Goal: Task Accomplishment & Management: Use online tool/utility

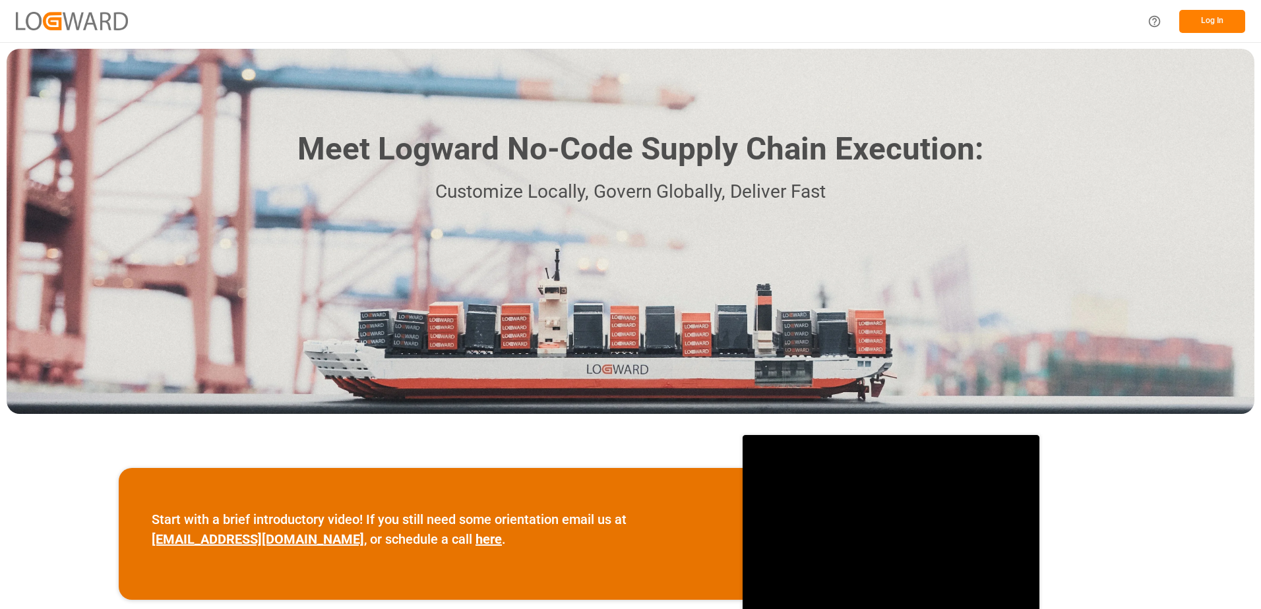
click at [1229, 16] on button "Log In" at bounding box center [1212, 21] width 66 height 23
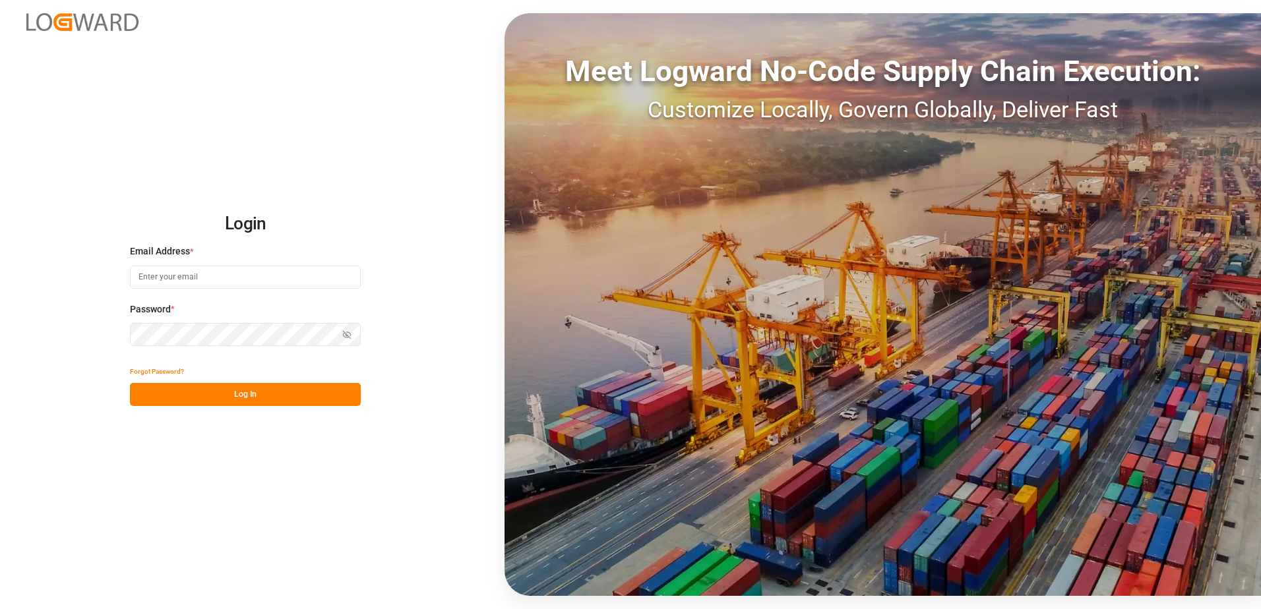
type input "[PERSON_NAME][EMAIL_ADDRESS][PERSON_NAME][DOMAIN_NAME]"
click at [278, 395] on button "Log In" at bounding box center [245, 394] width 231 height 23
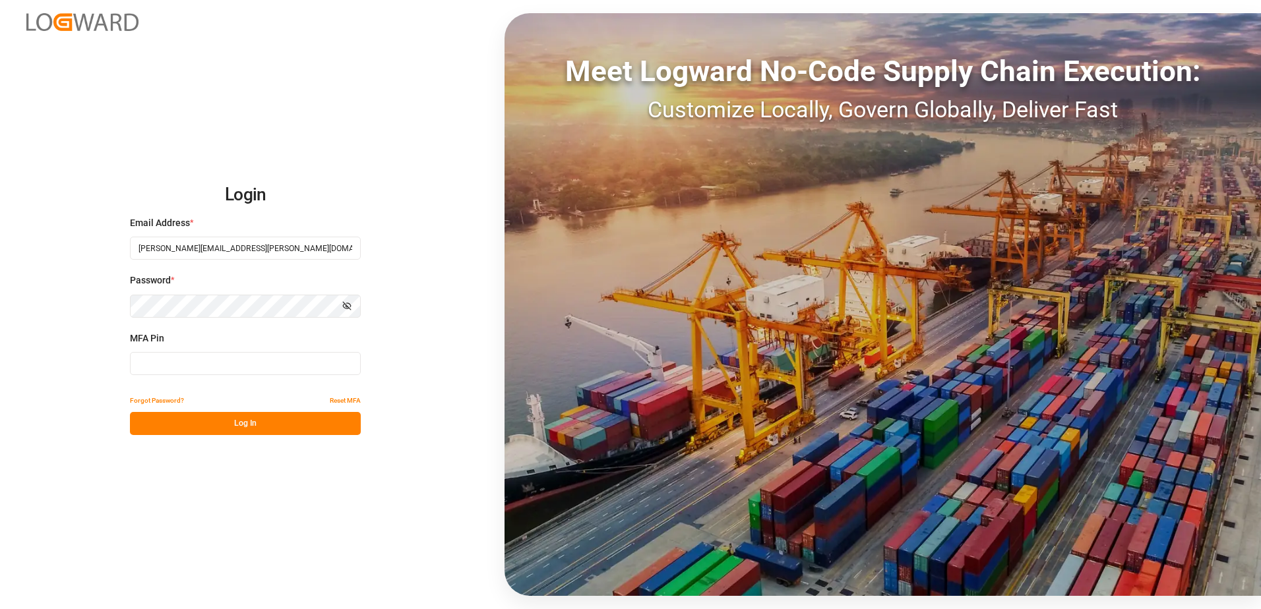
click at [211, 356] on input at bounding box center [245, 363] width 231 height 23
type input "376719"
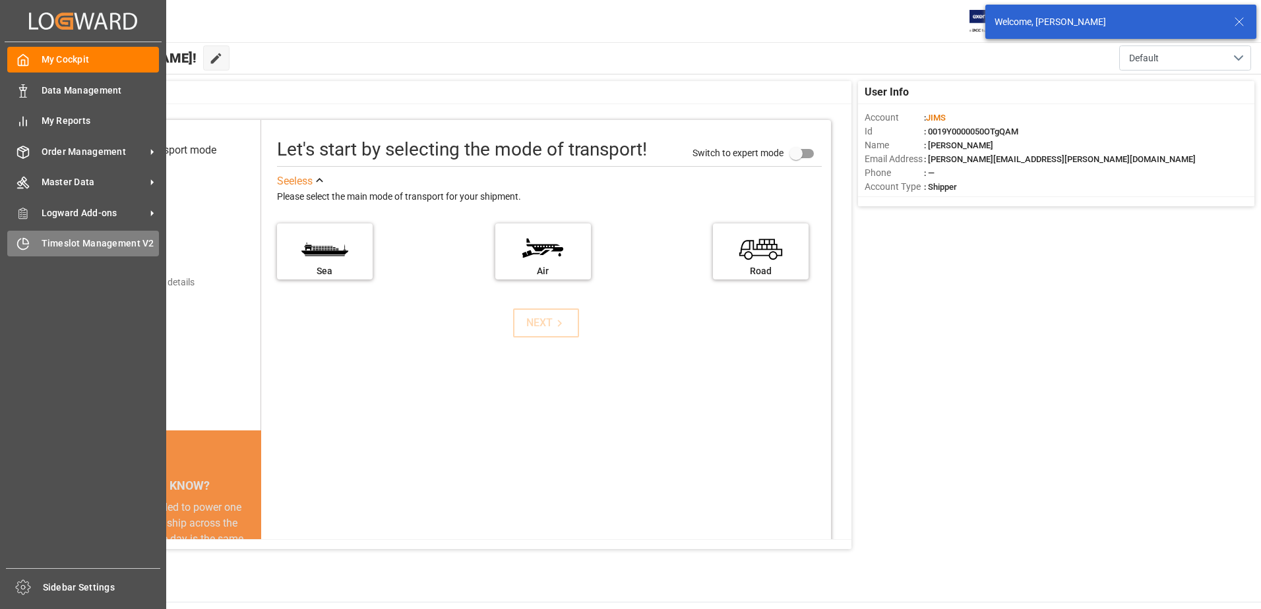
click at [44, 243] on span "Timeslot Management V2" at bounding box center [101, 244] width 118 height 14
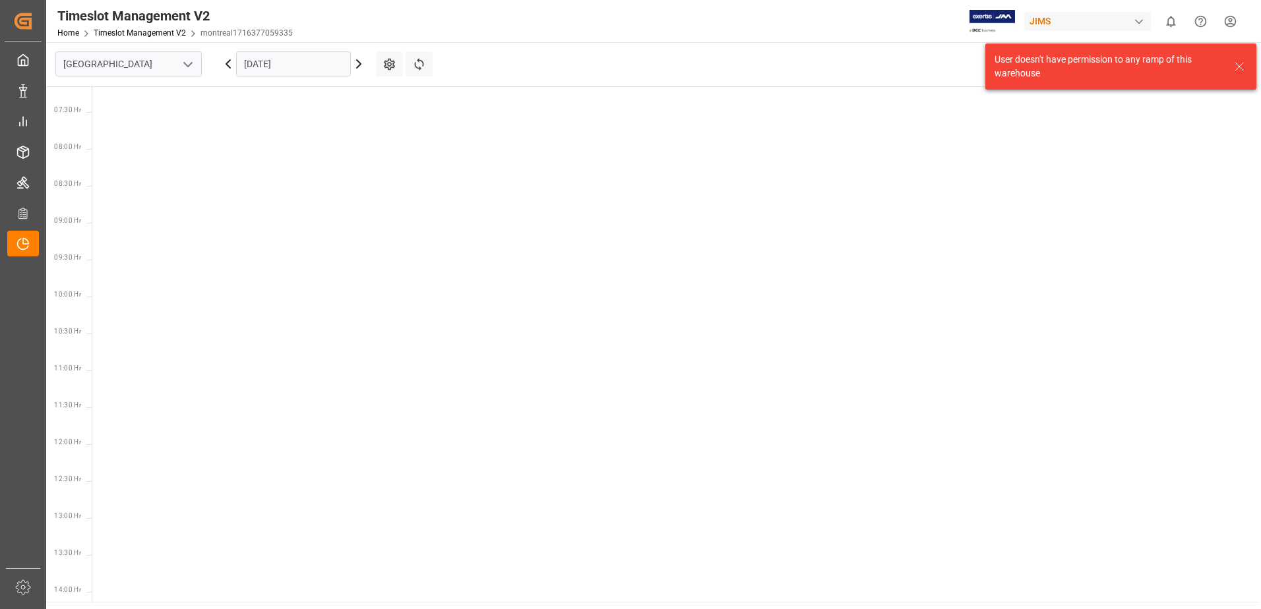
scroll to position [536, 0]
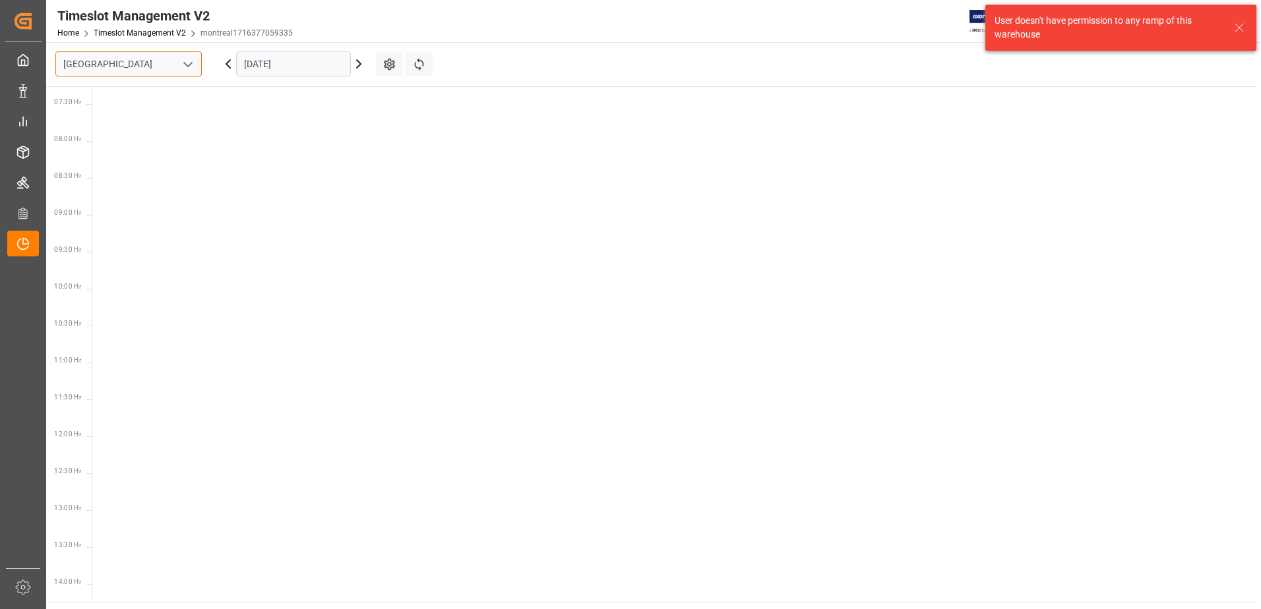
click at [171, 67] on input "[GEOGRAPHIC_DATA]" at bounding box center [128, 63] width 146 height 25
click at [188, 69] on icon "open menu" at bounding box center [188, 65] width 16 height 16
click at [90, 127] on div "Southaven" at bounding box center [128, 123] width 145 height 30
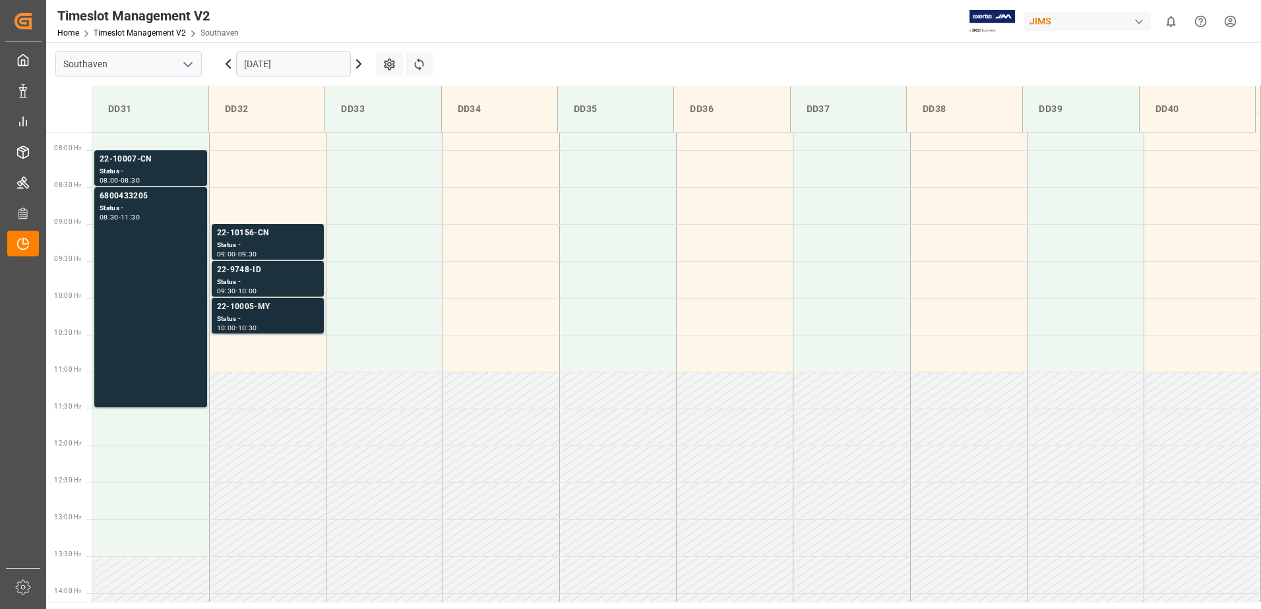
scroll to position [582, 0]
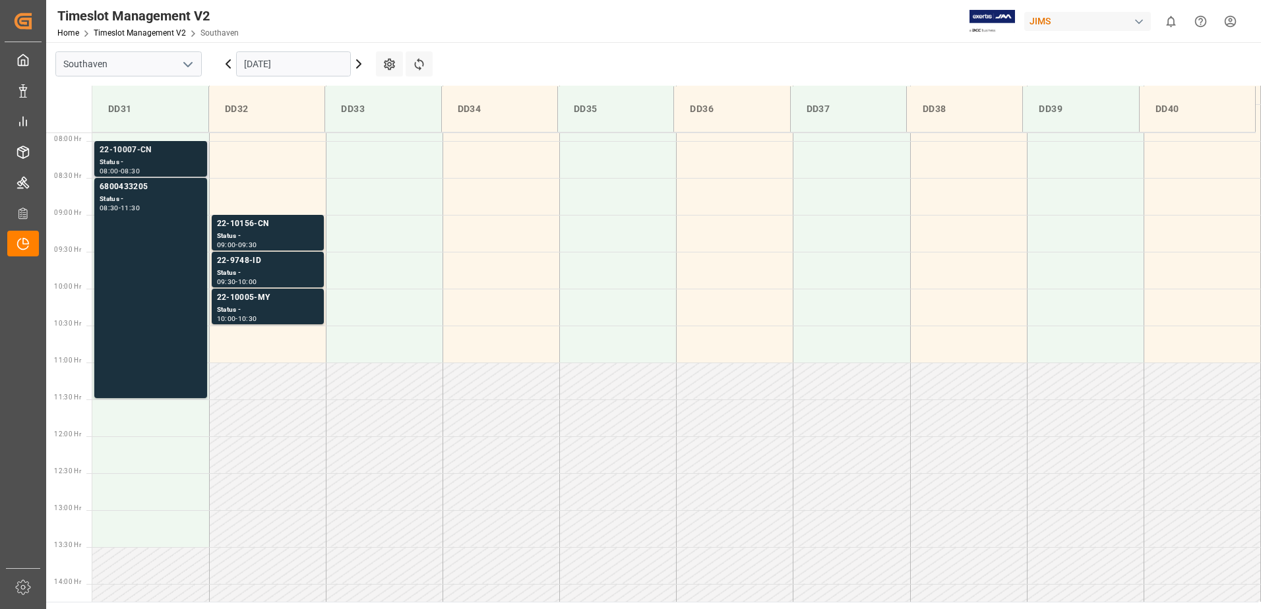
click at [114, 148] on div "22-10007-CN" at bounding box center [151, 150] width 102 height 13
click at [135, 253] on div "6800433205 Status - 08:30 - 11:30" at bounding box center [151, 288] width 102 height 215
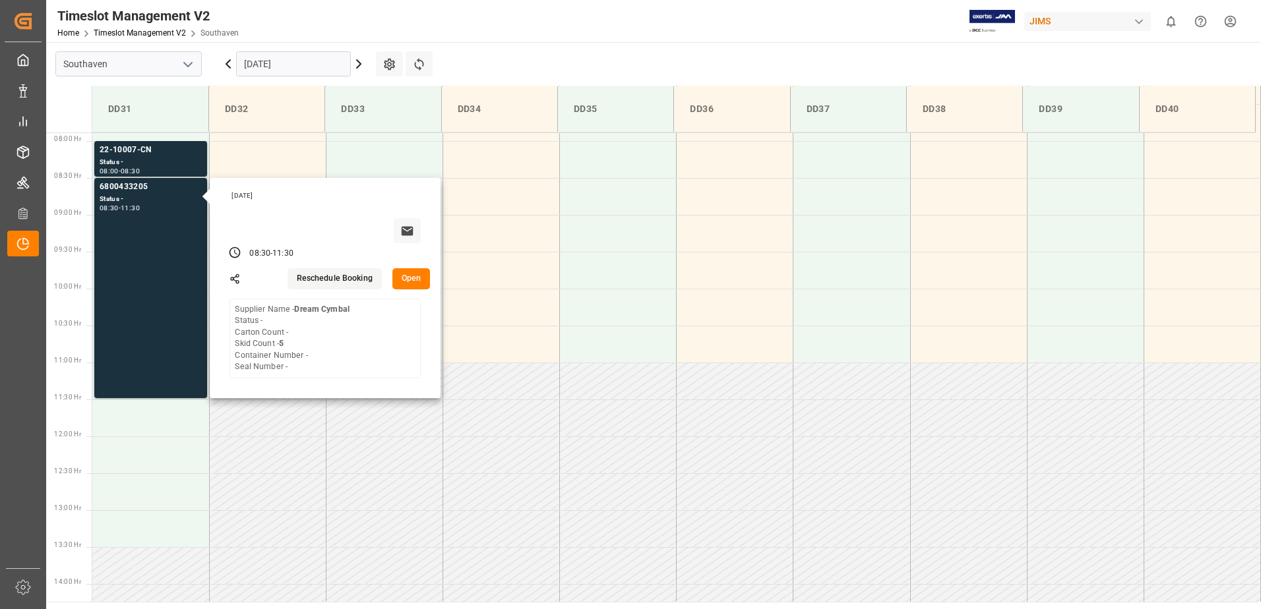
click at [513, 48] on main "Southaven [DATE] Settings Refresh Time Slots DD31 DD32 DD33 DD34 DD35 DD36 DD37…" at bounding box center [652, 322] width 1212 height 560
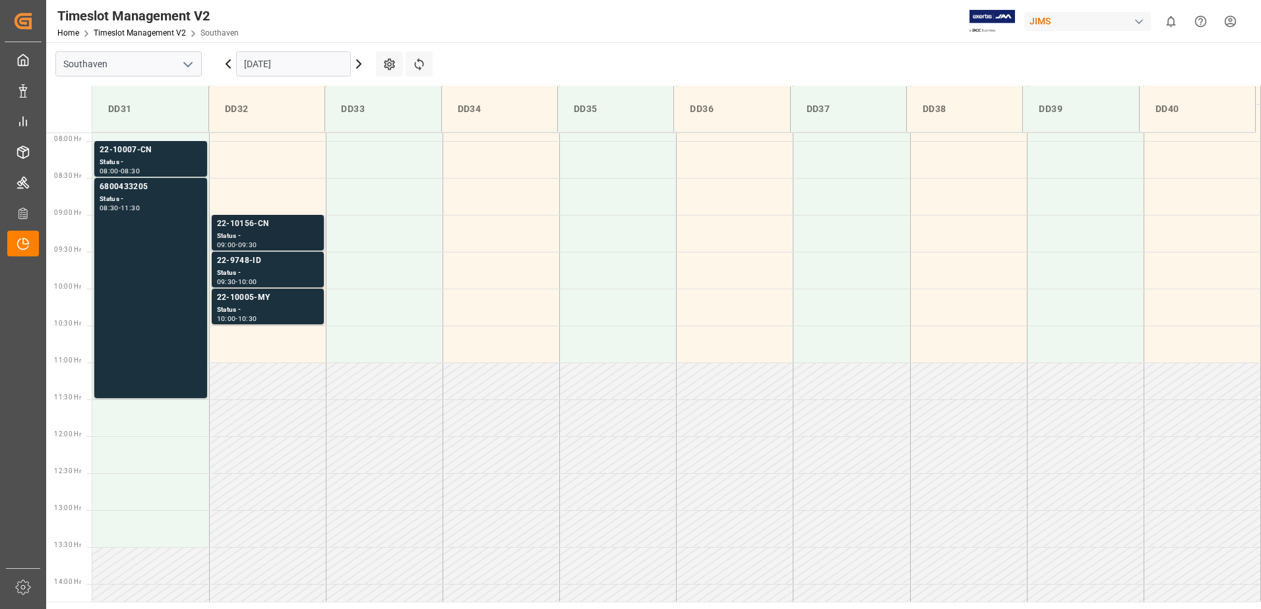
click at [255, 238] on div "Status -" at bounding box center [268, 236] width 102 height 11
click at [164, 277] on div "6800433205 Status - 08:30 - 11:30" at bounding box center [151, 288] width 102 height 215
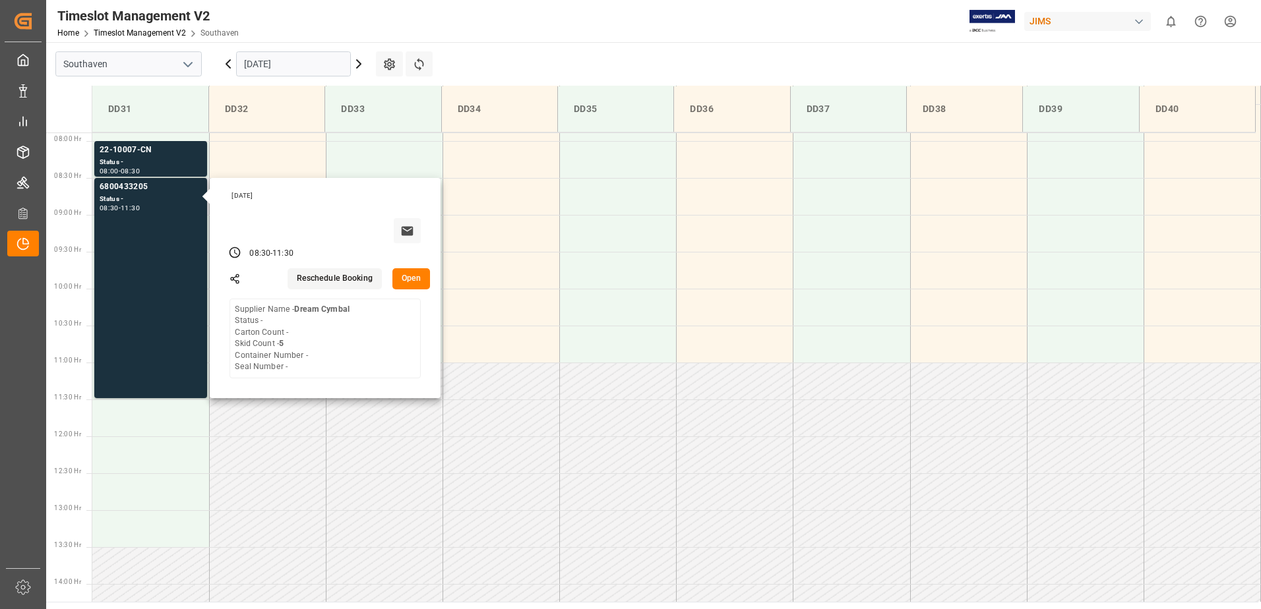
click at [408, 281] on button "Open" at bounding box center [411, 278] width 38 height 21
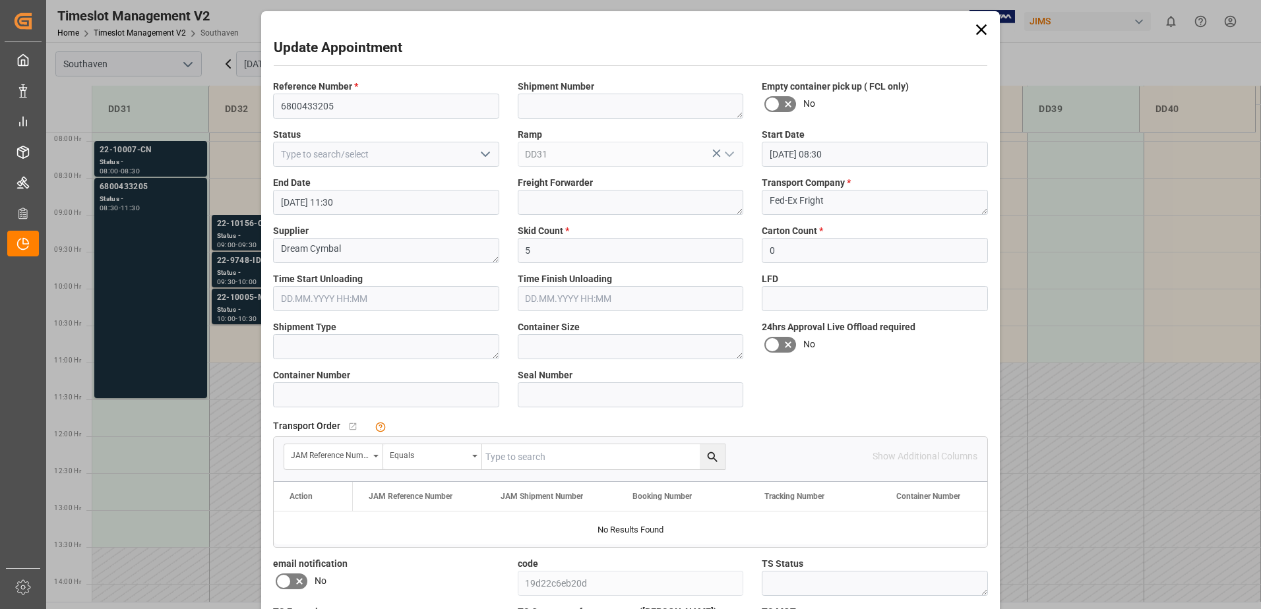
click at [976, 30] on icon at bounding box center [981, 29] width 18 height 18
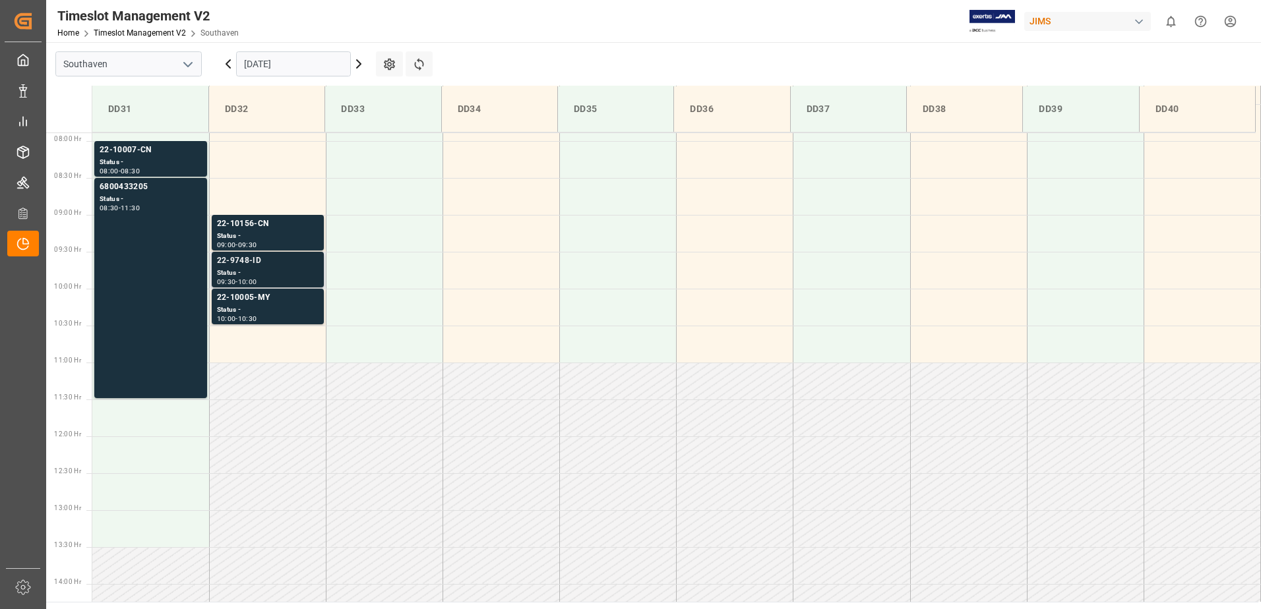
click at [234, 263] on div "22-9748-ID" at bounding box center [268, 261] width 102 height 13
click at [251, 299] on div "22-10005-MY" at bounding box center [268, 298] width 102 height 13
click at [272, 256] on div "22-9748-ID" at bounding box center [268, 261] width 102 height 13
click at [268, 236] on div "Status -" at bounding box center [268, 236] width 102 height 11
click at [182, 276] on div "6800433205 Status - 08:30 - 11:30" at bounding box center [151, 288] width 102 height 215
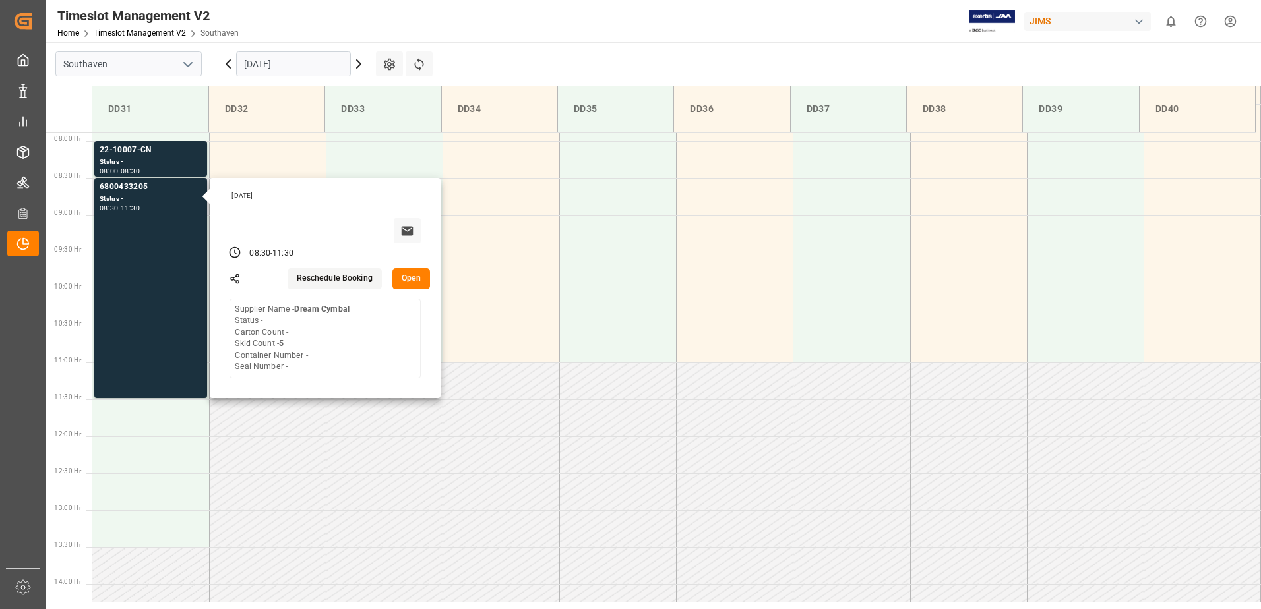
click at [406, 270] on button "Open" at bounding box center [411, 278] width 38 height 21
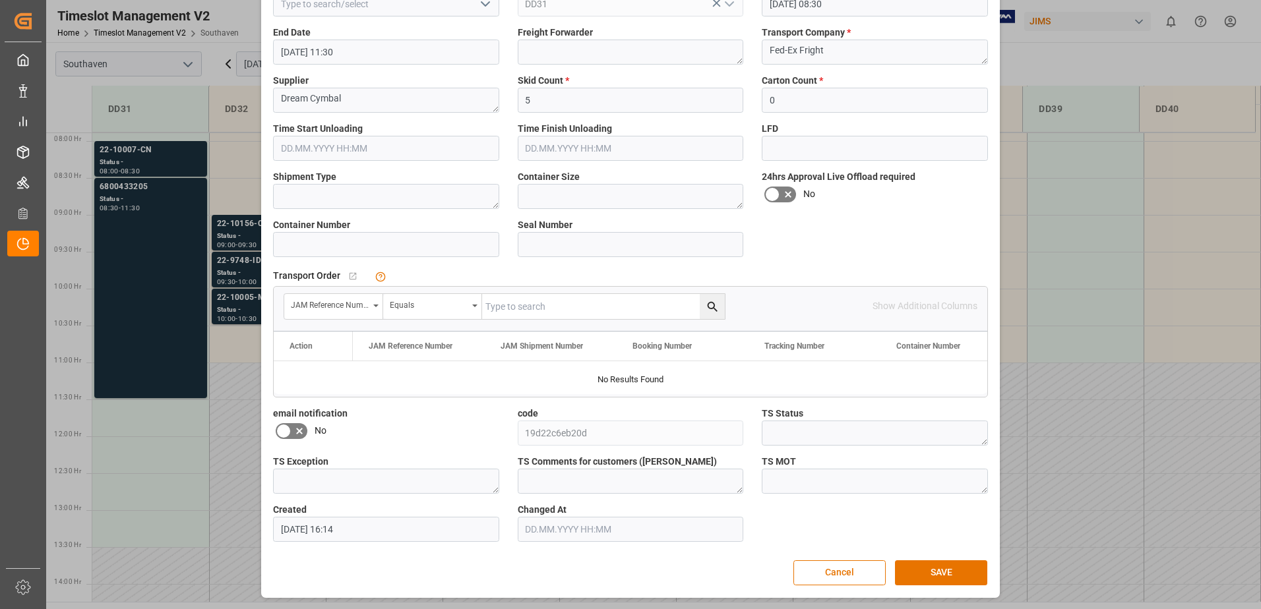
scroll to position [0, 0]
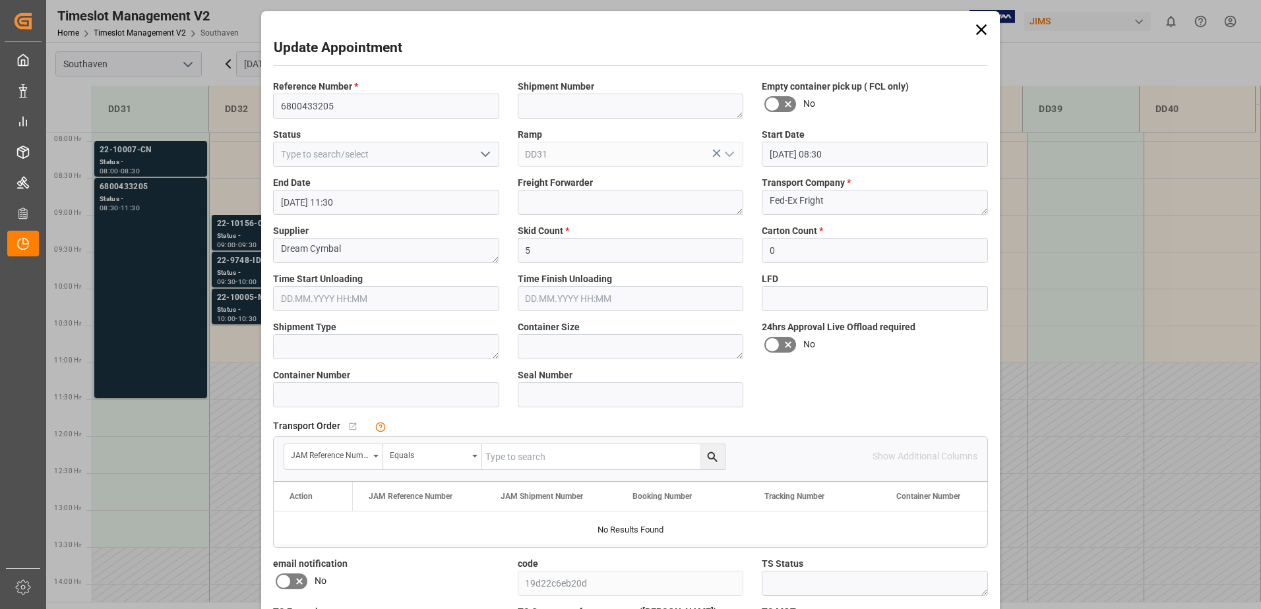
click at [974, 34] on icon at bounding box center [981, 29] width 18 height 18
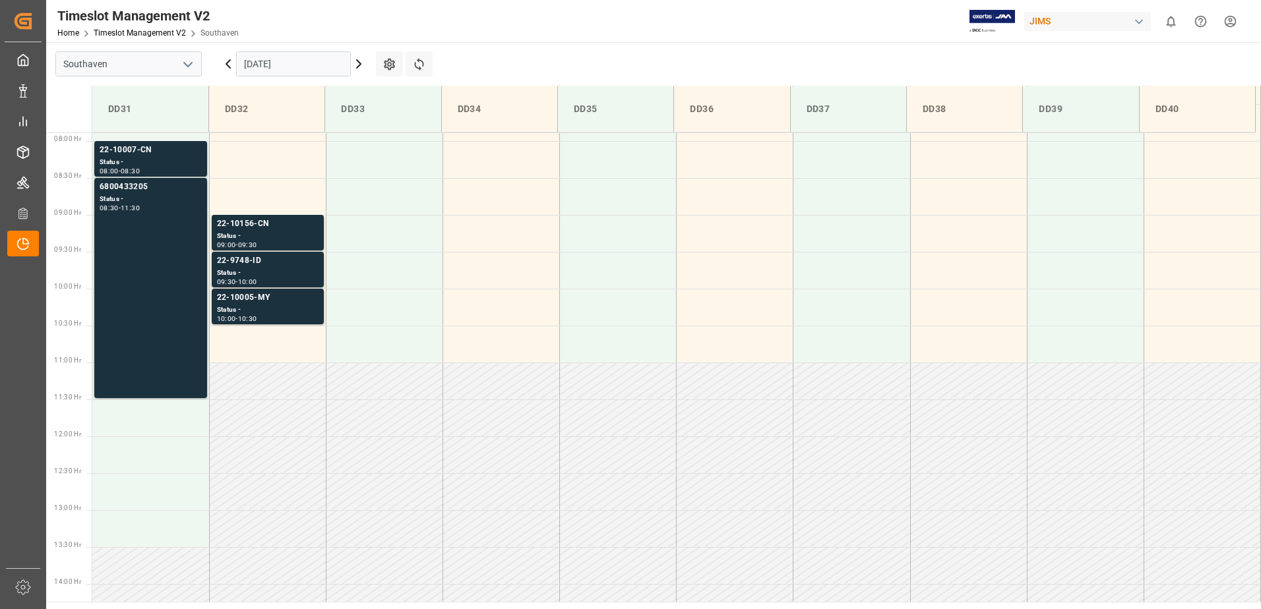
scroll to position [467, 0]
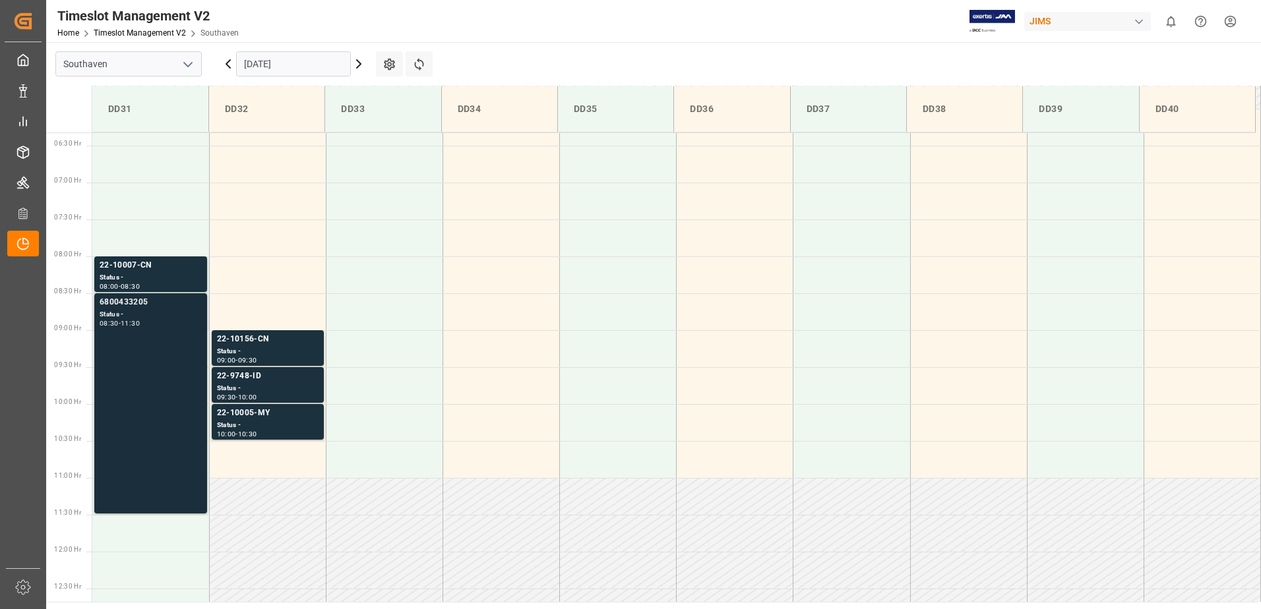
click at [165, 394] on div "6800433205 Status - 08:30 - 11:30" at bounding box center [151, 403] width 102 height 215
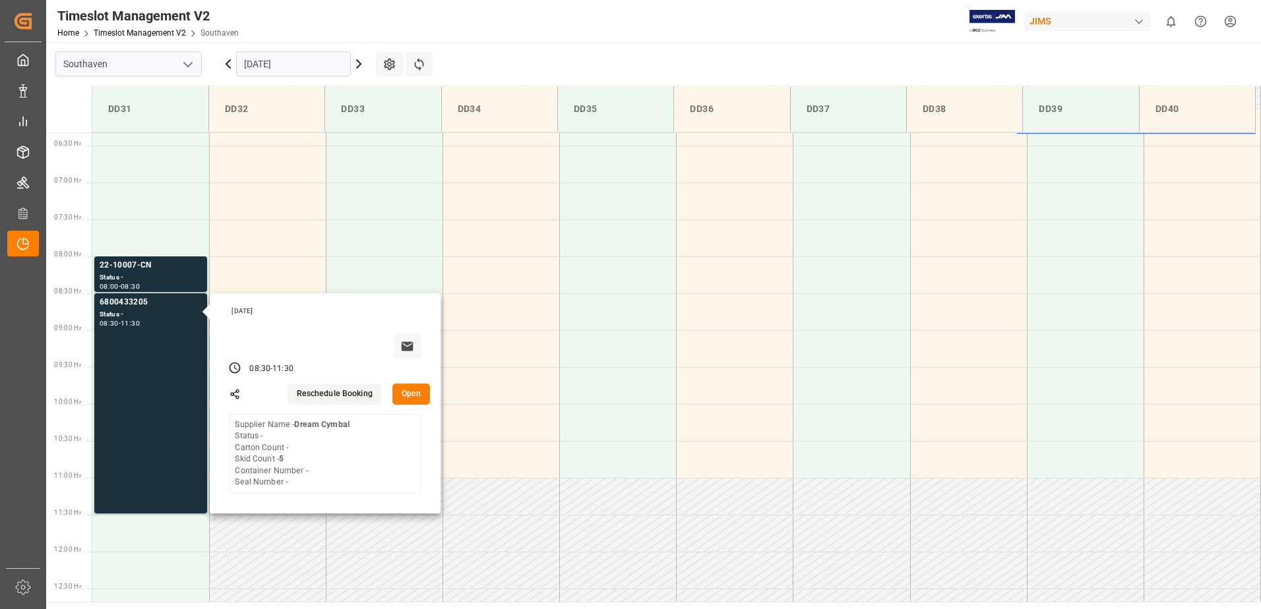
click at [488, 58] on main "Southaven [DATE] Settings Refresh Time Slots DD31 DD32 DD33 DD34 DD35 DD36 DD37…" at bounding box center [652, 322] width 1212 height 560
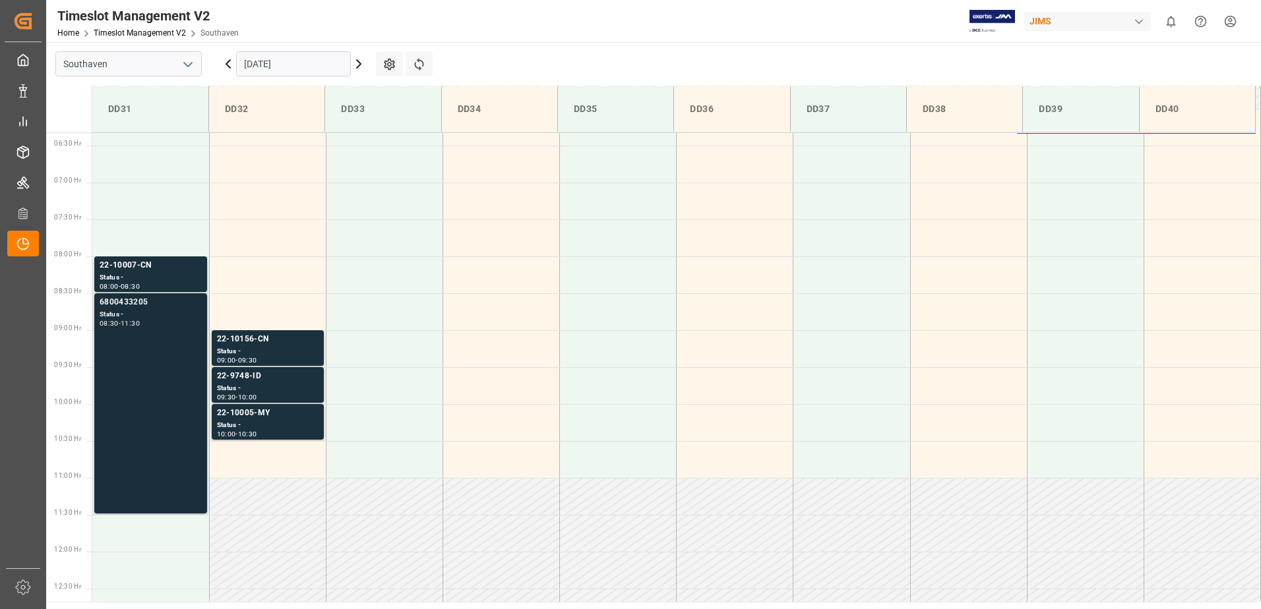
click at [159, 370] on div "6800433205 Status - 08:30 - 11:30" at bounding box center [151, 403] width 102 height 215
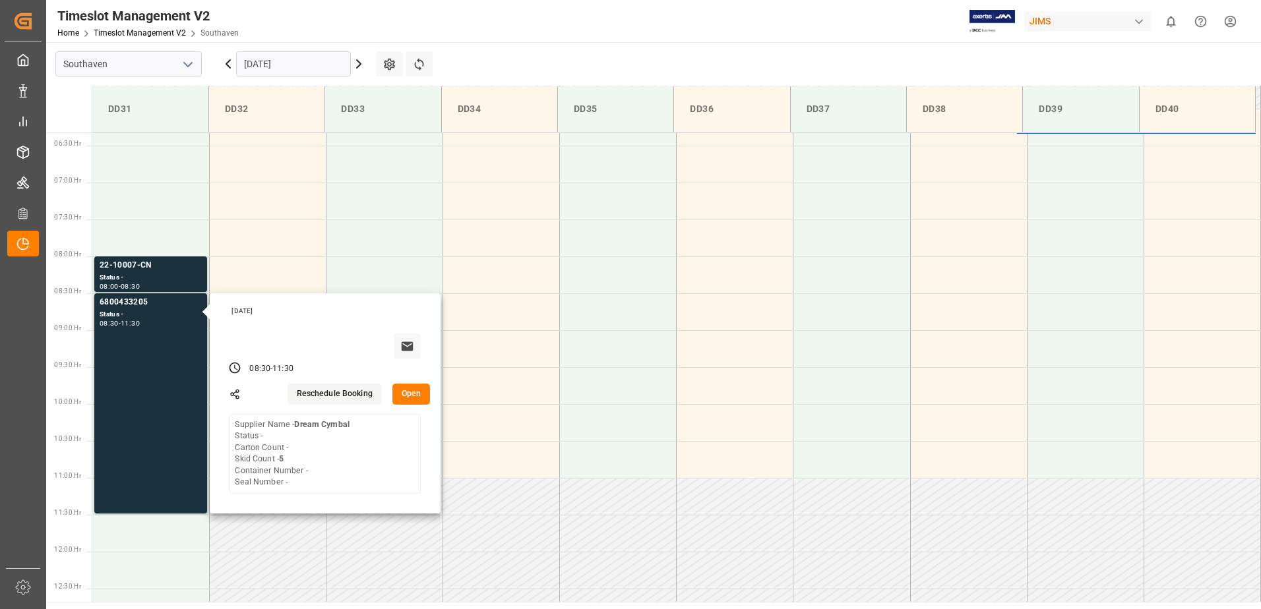
click at [408, 398] on button "Open" at bounding box center [411, 394] width 38 height 21
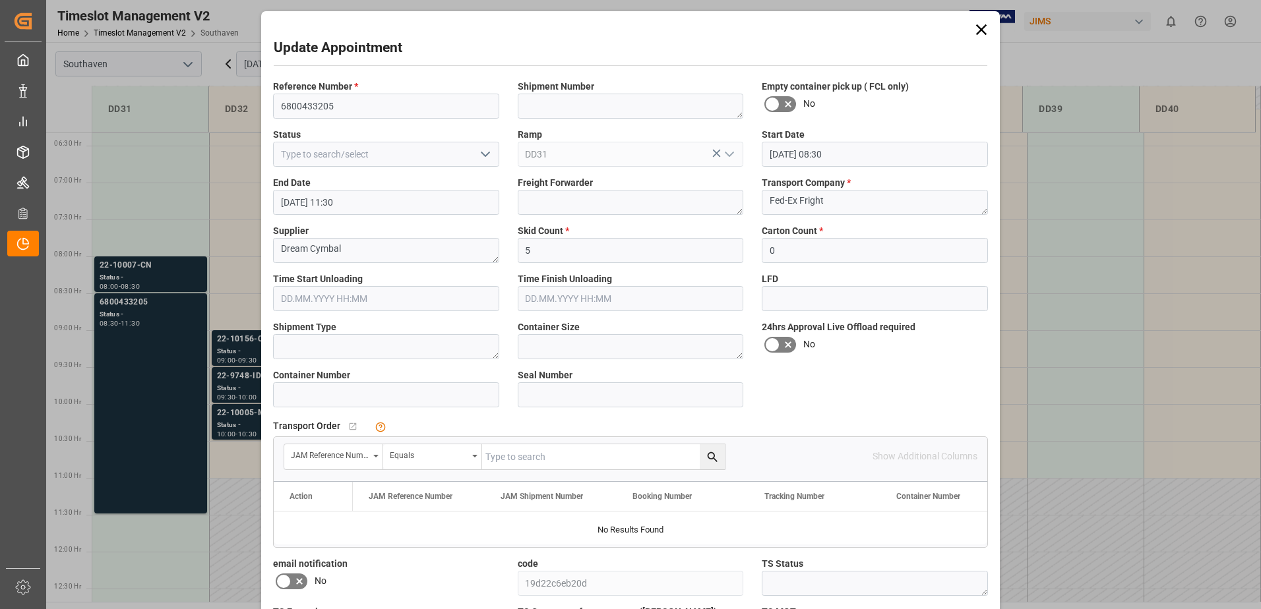
click at [977, 30] on icon at bounding box center [981, 29] width 18 height 18
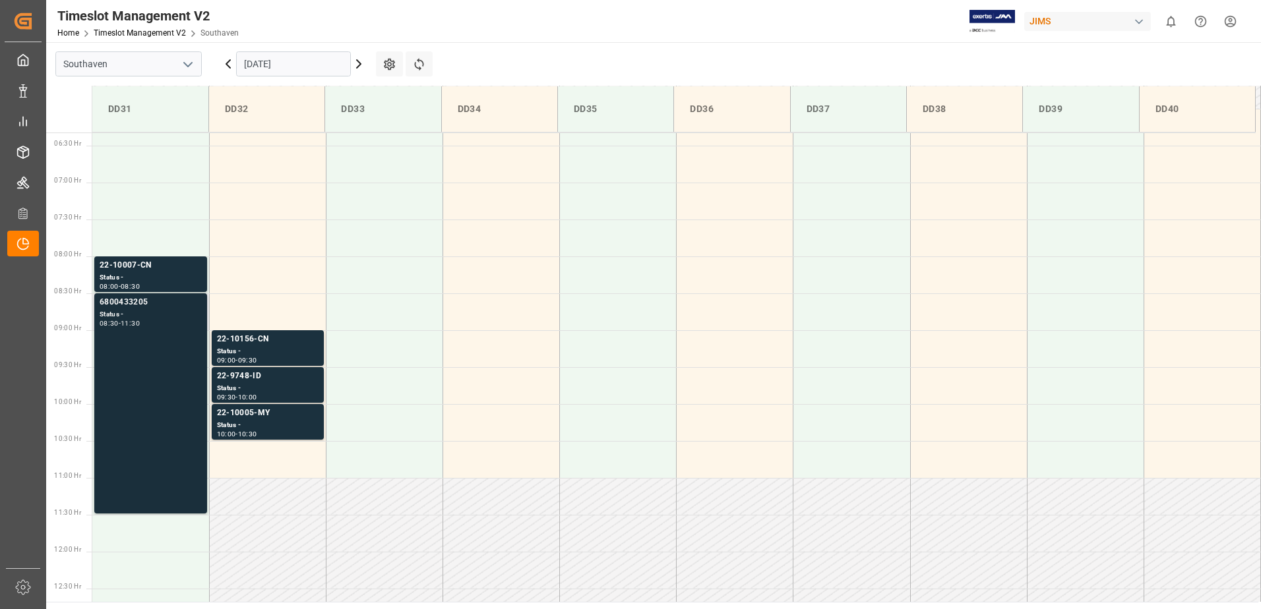
click at [158, 350] on div "6800433205 Status - 08:30 - 11:30" at bounding box center [151, 403] width 102 height 215
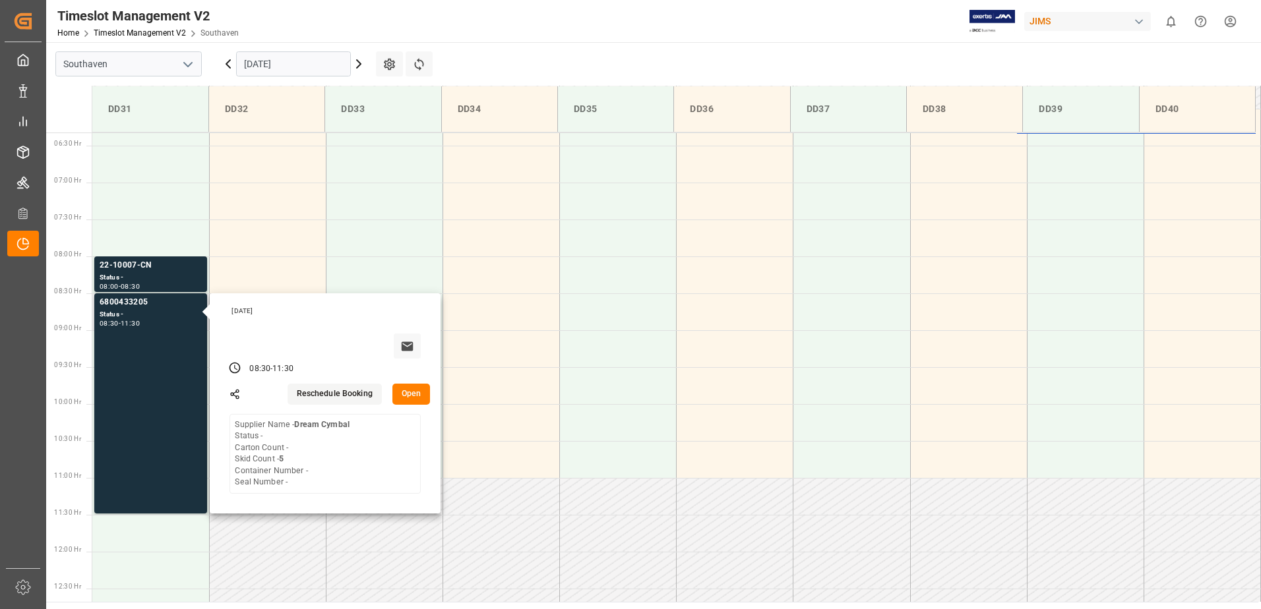
click at [403, 393] on button "Open" at bounding box center [411, 394] width 38 height 21
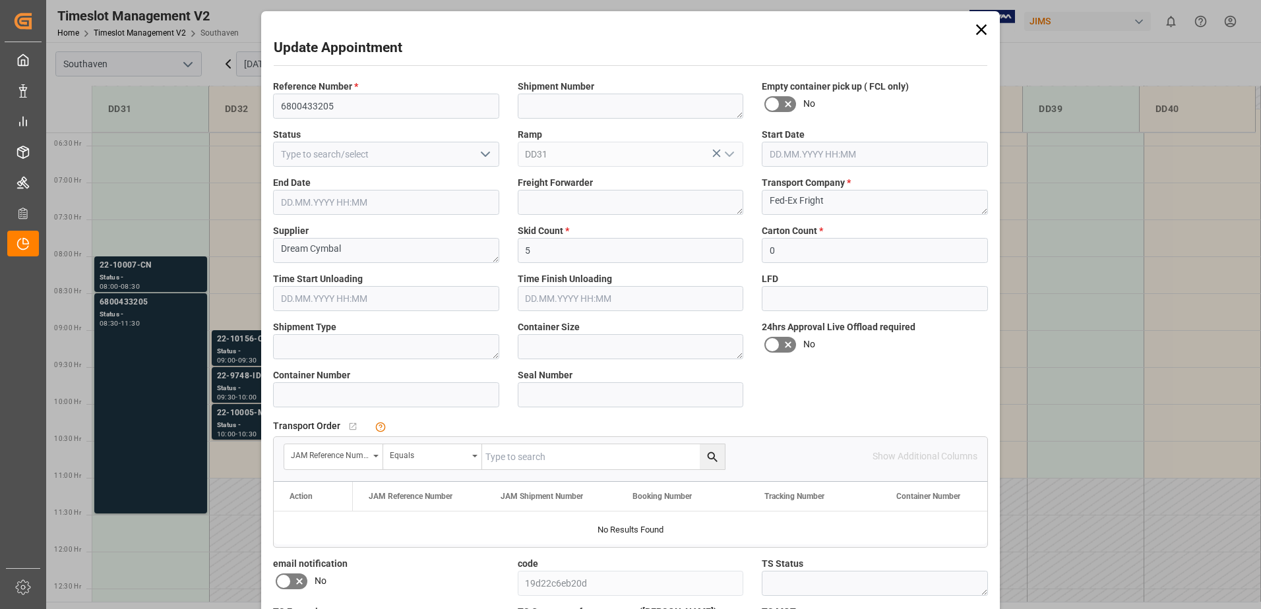
type input "[DATE] 08:30"
type input "[DATE] 11:30"
type input "[DATE] 16:14"
click at [290, 94] on input "6800433205" at bounding box center [386, 106] width 226 height 25
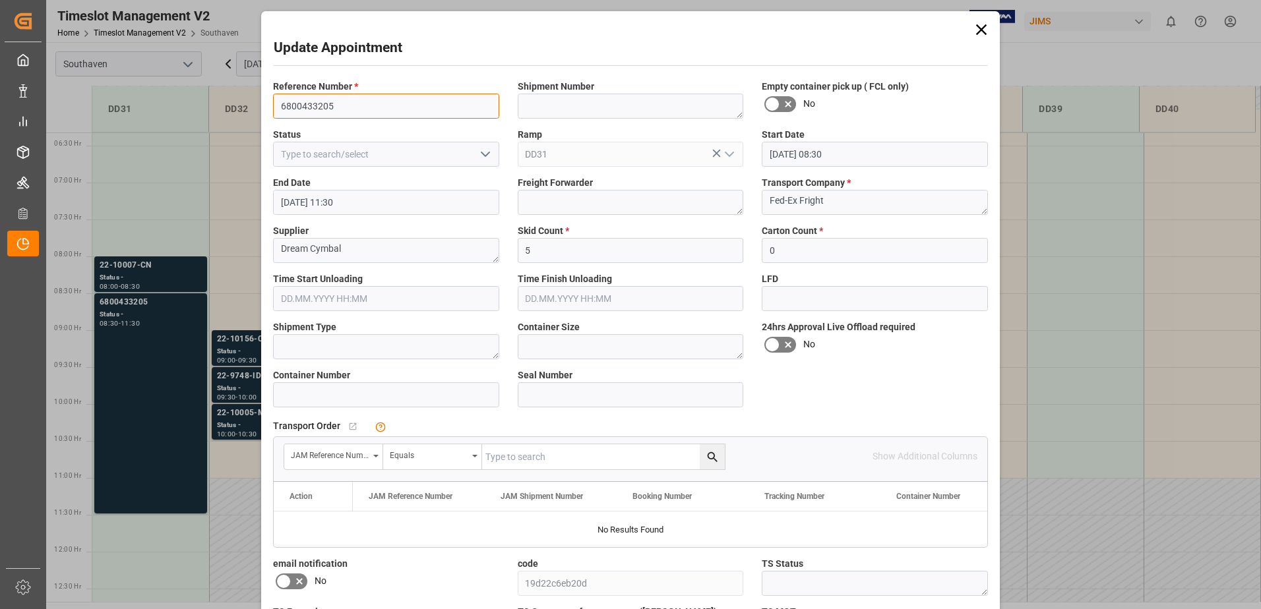
click at [290, 94] on input "6800433205" at bounding box center [386, 106] width 226 height 25
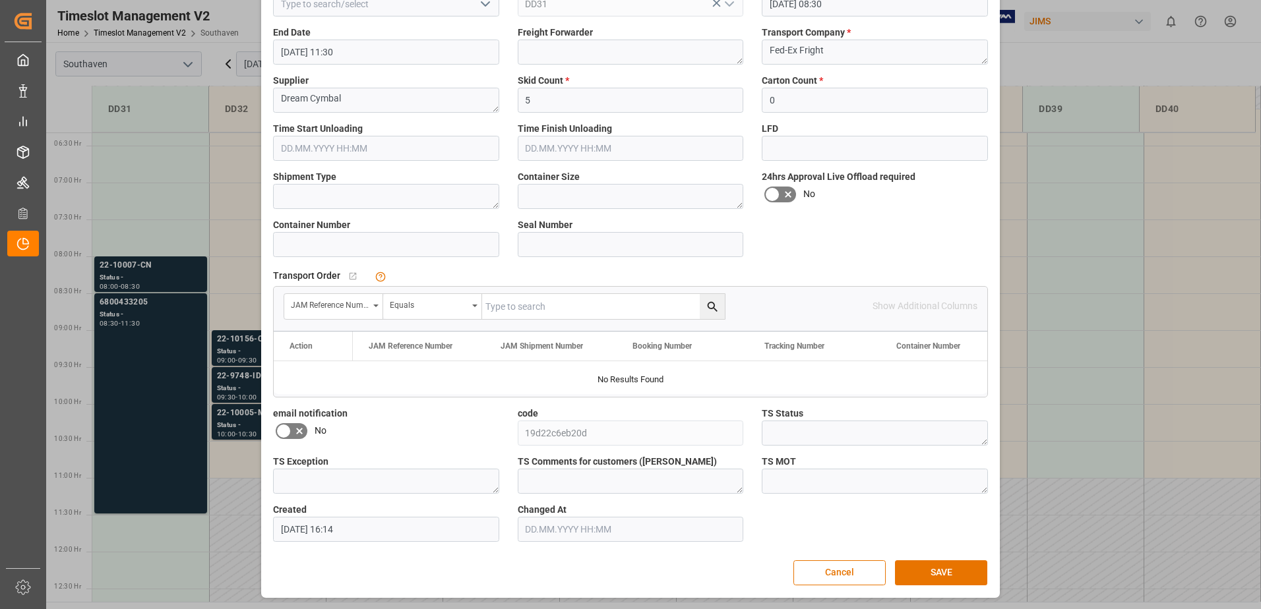
scroll to position [0, 0]
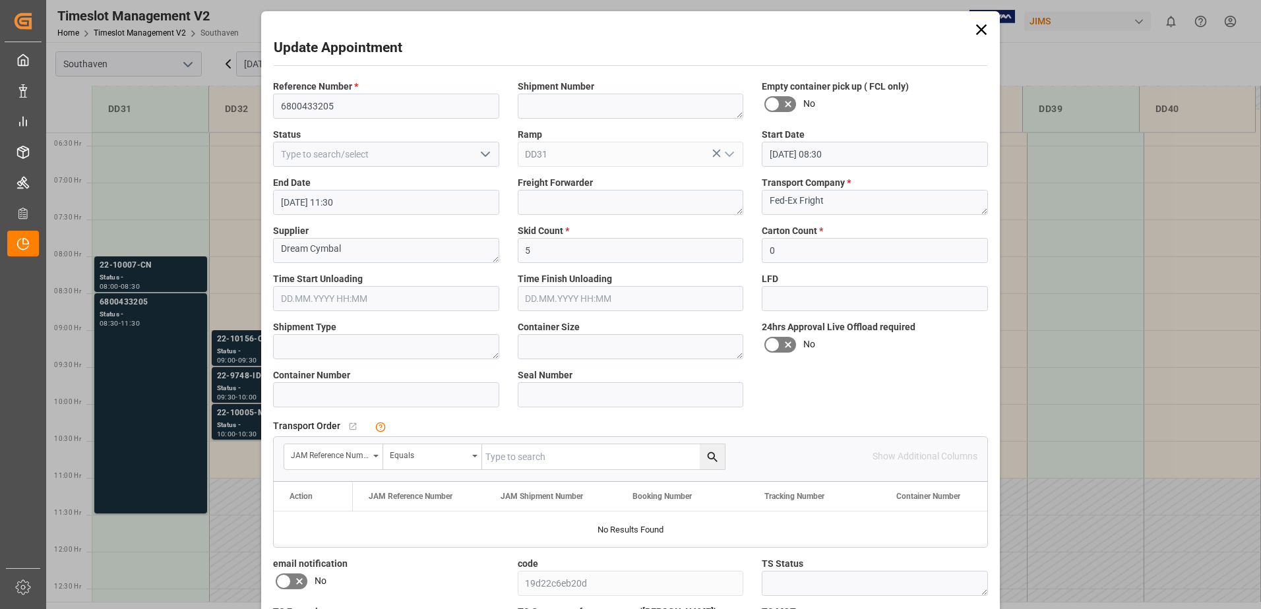
click at [865, 421] on div "Transport Order   No child Object linked" at bounding box center [630, 427] width 715 height 20
